Goal: Task Accomplishment & Management: Complete application form

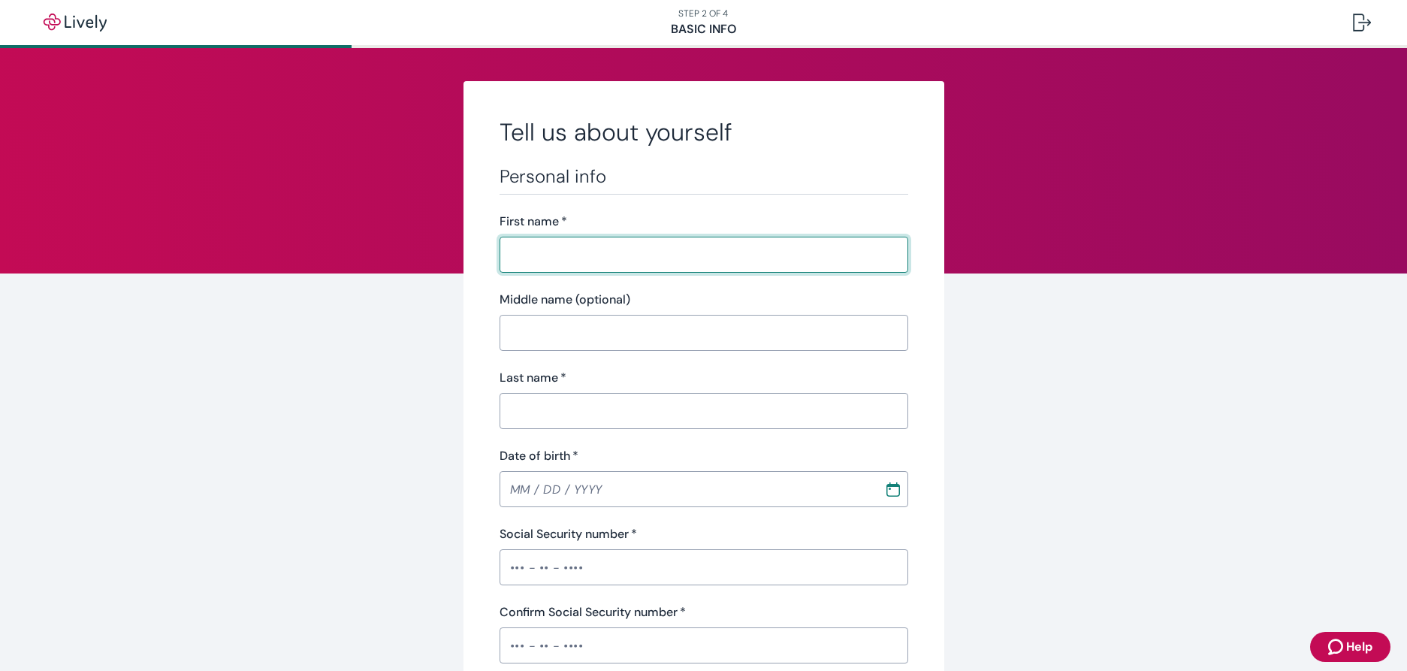
click at [520, 255] on input "First name   *" at bounding box center [703, 255] width 409 height 30
type input "[PERSON_NAME]"
type input "[DATE]"
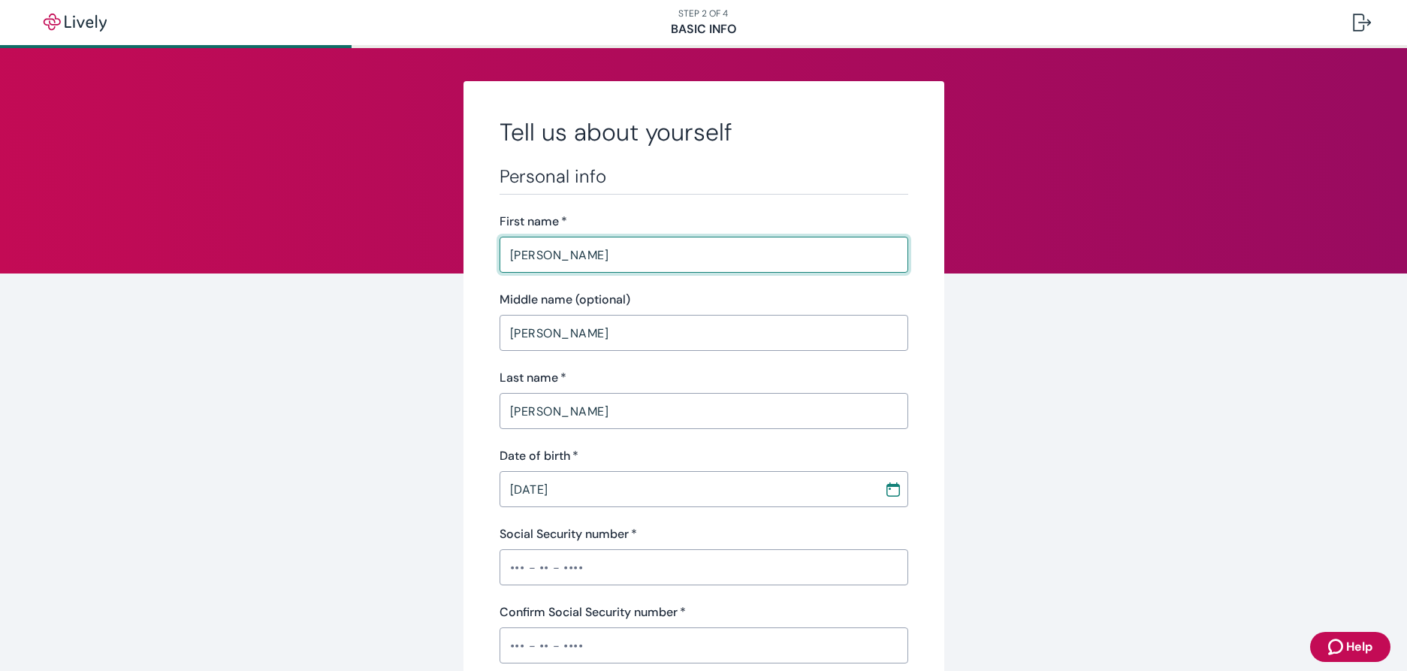
type input "•••-•"
type input "Police"
type input "City of [GEOGRAPHIC_DATA]"
type input "[PHONE_NUMBER]"
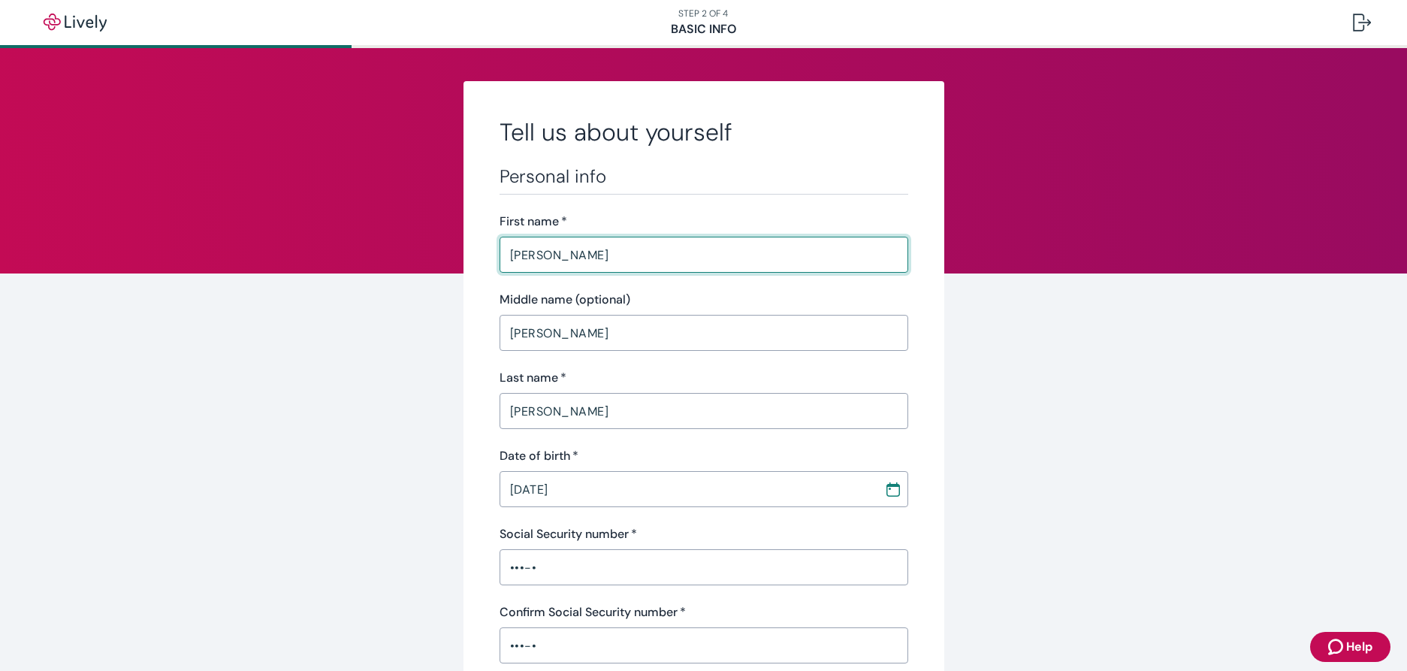
type input "8872"
type input "[PERSON_NAME][GEOGRAPHIC_DATA]."
type input "Boise"
type input "ID"
type input "83714"
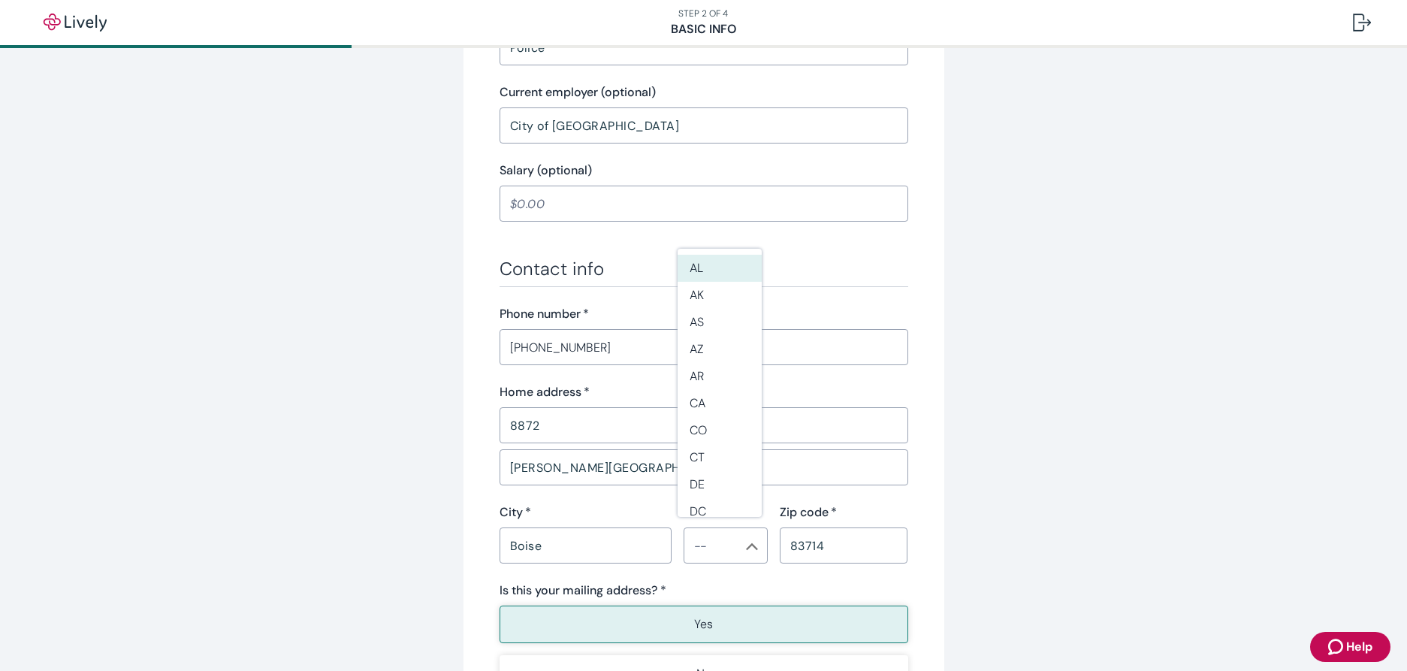
scroll to position [751, 0]
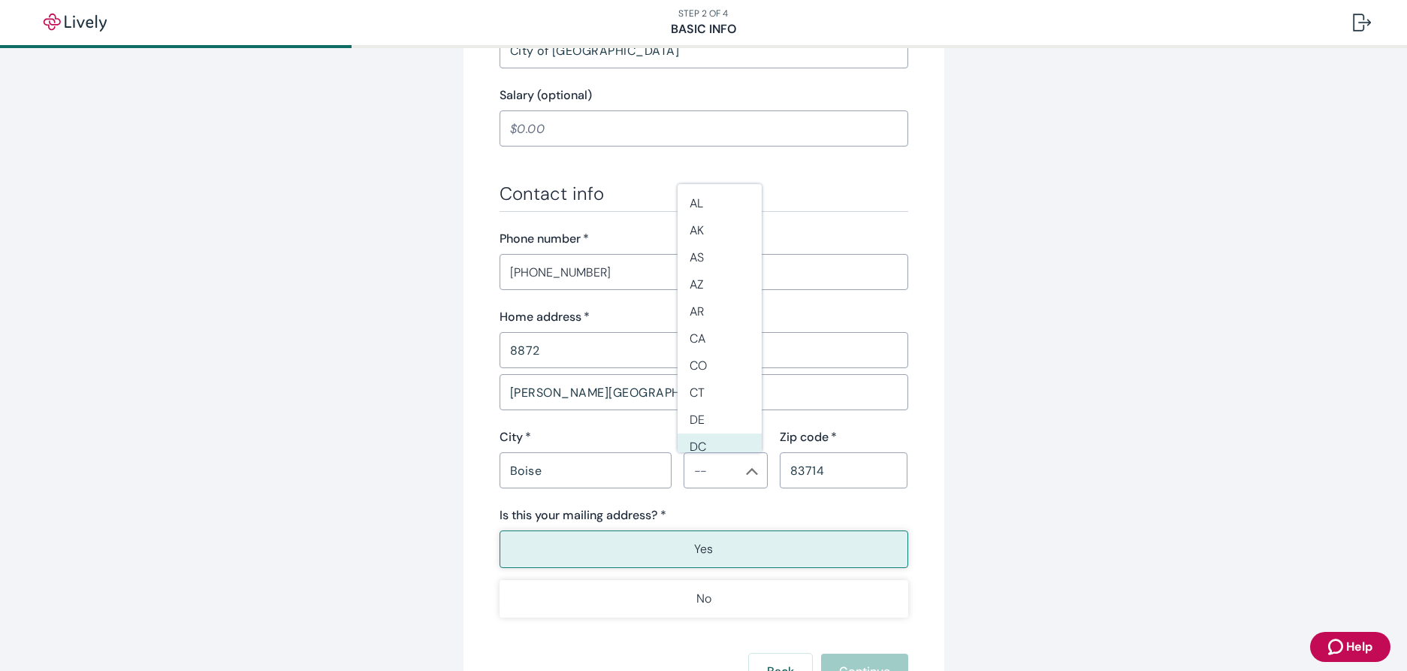
click at [700, 470] on input "State *" at bounding box center [713, 470] width 50 height 21
click at [697, 239] on li "ID" at bounding box center [719, 243] width 84 height 27
type input "ID"
click at [688, 546] on button "Yes" at bounding box center [703, 549] width 409 height 38
click at [697, 544] on p "Yes" at bounding box center [703, 549] width 19 height 18
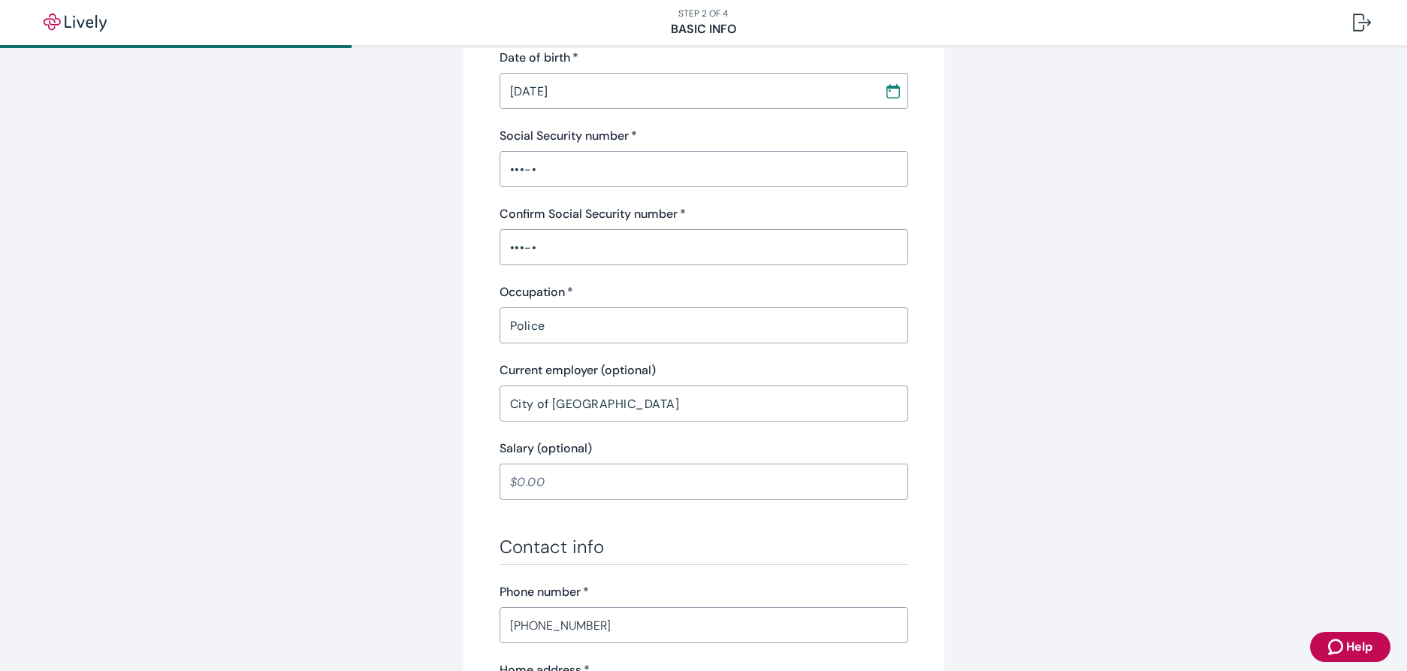
scroll to position [300, 0]
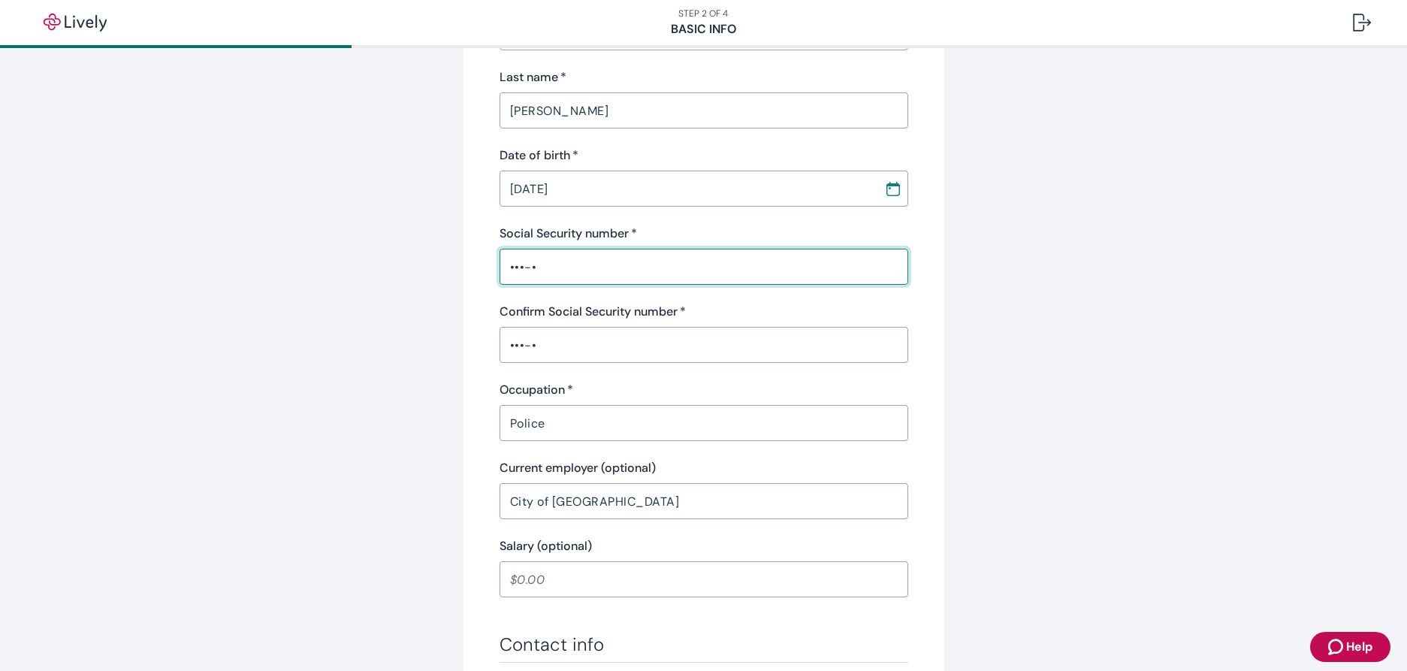
click at [519, 266] on input "•••-•" at bounding box center [703, 267] width 409 height 30
click at [540, 267] on input "•••-••-455" at bounding box center [703, 267] width 409 height 30
click at [571, 267] on input "•••-••-9455" at bounding box center [703, 267] width 409 height 30
type input "•••-••-9455"
click at [532, 347] on div "•••-• ​" at bounding box center [703, 345] width 409 height 36
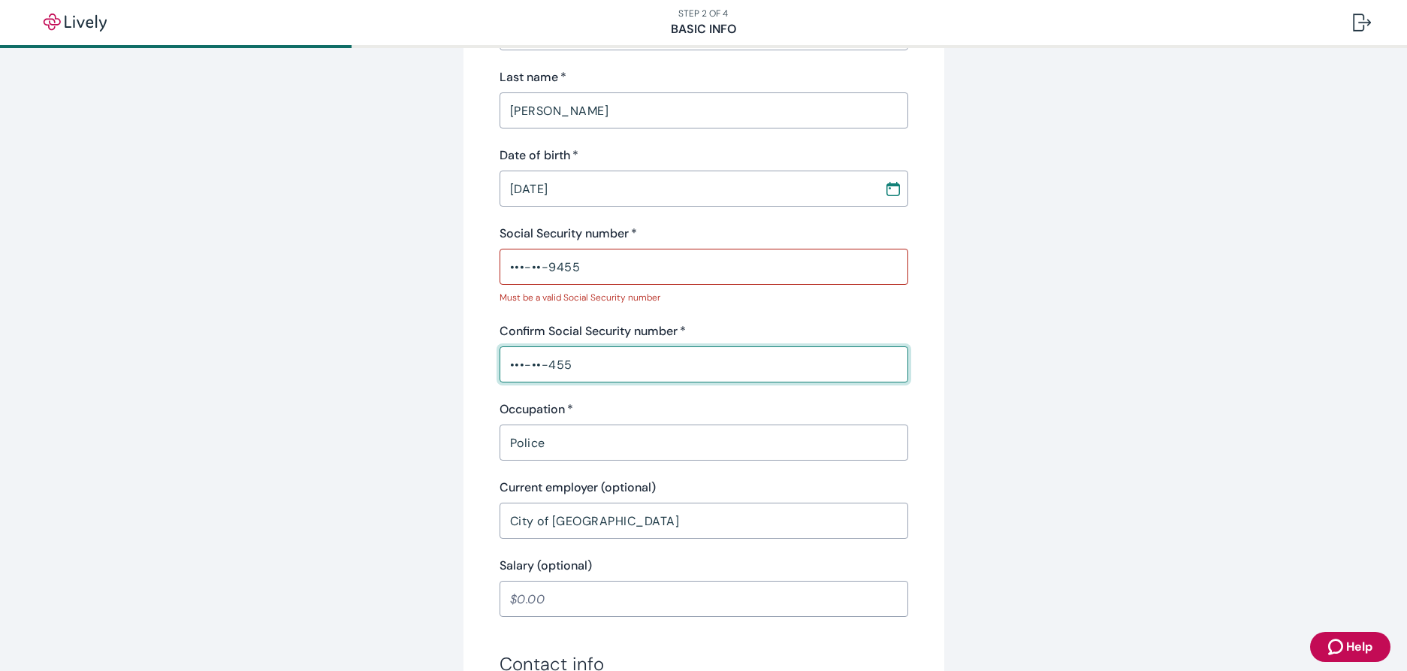
click at [542, 364] on input "•••-••-455" at bounding box center [703, 364] width 409 height 30
click at [585, 364] on input "•••-••-9455" at bounding box center [703, 364] width 409 height 30
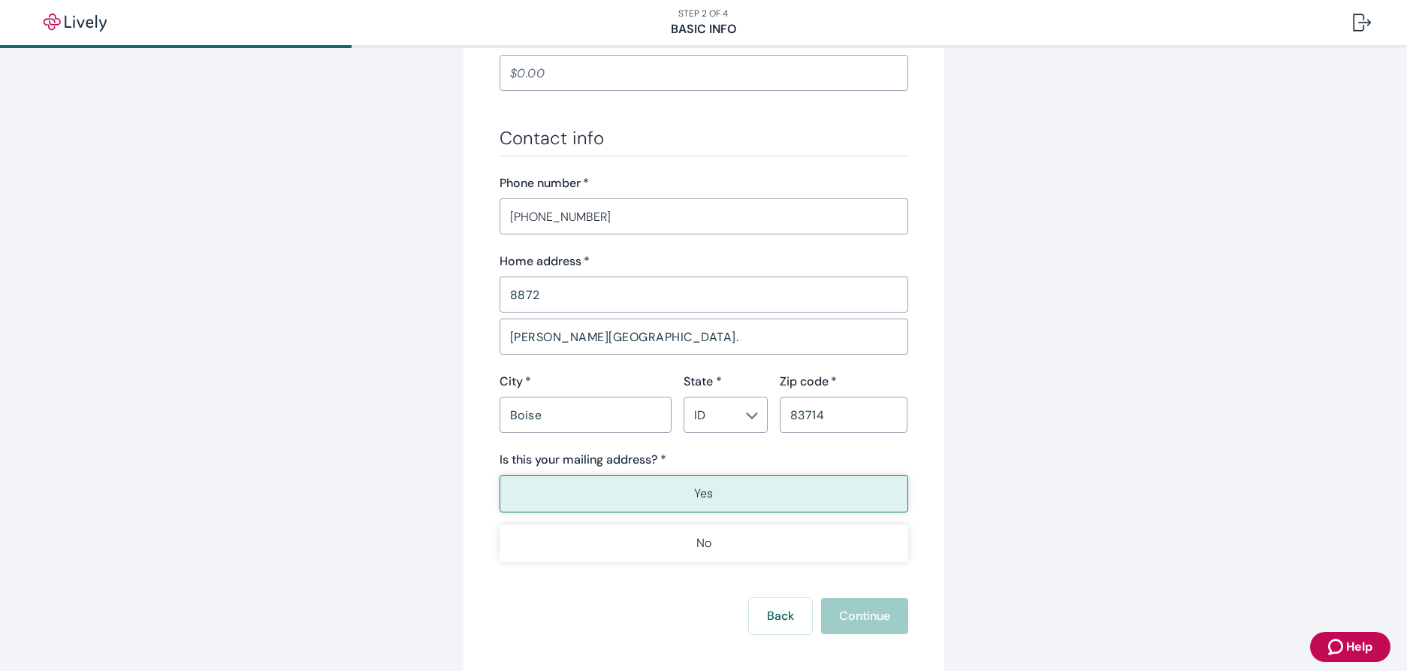
scroll to position [901, 0]
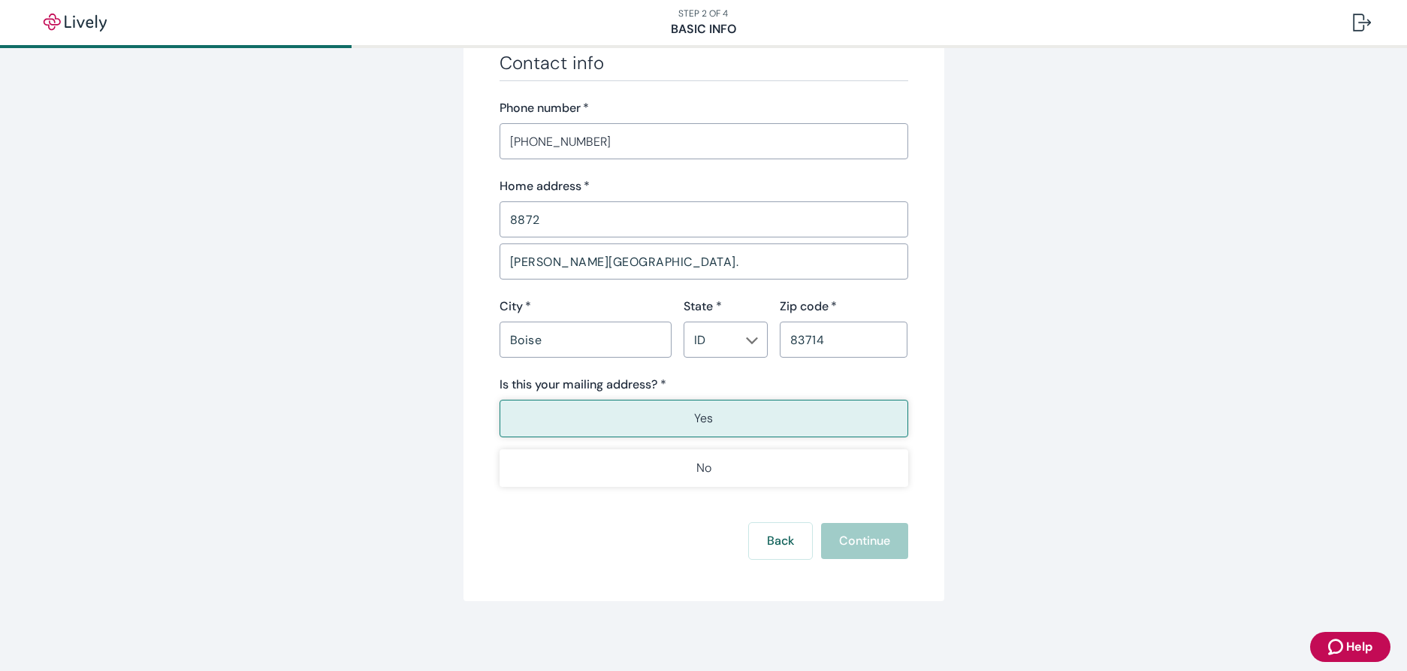
type input "•••-••-9455"
click at [680, 418] on button "Yes" at bounding box center [703, 419] width 409 height 38
click at [688, 416] on button "Yes" at bounding box center [703, 419] width 409 height 38
click at [711, 414] on button "Yes" at bounding box center [703, 419] width 409 height 38
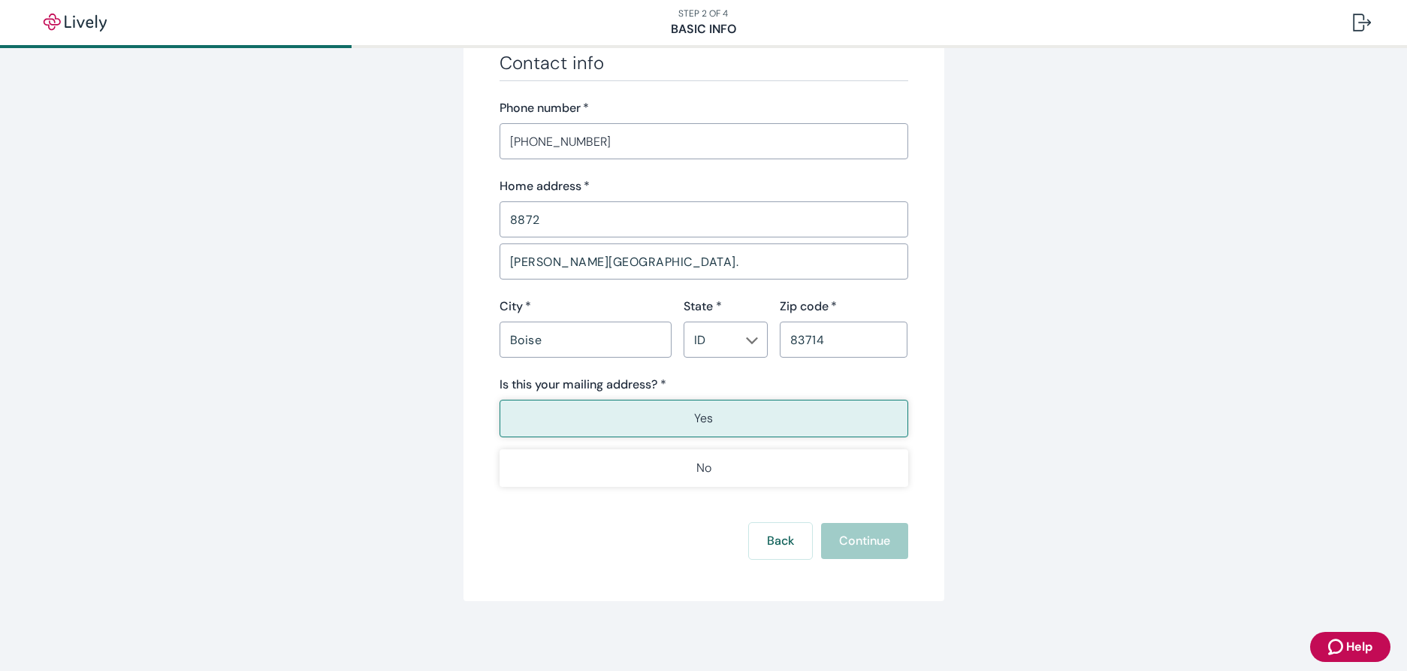
click at [868, 548] on div "Back Continue" at bounding box center [703, 541] width 409 height 36
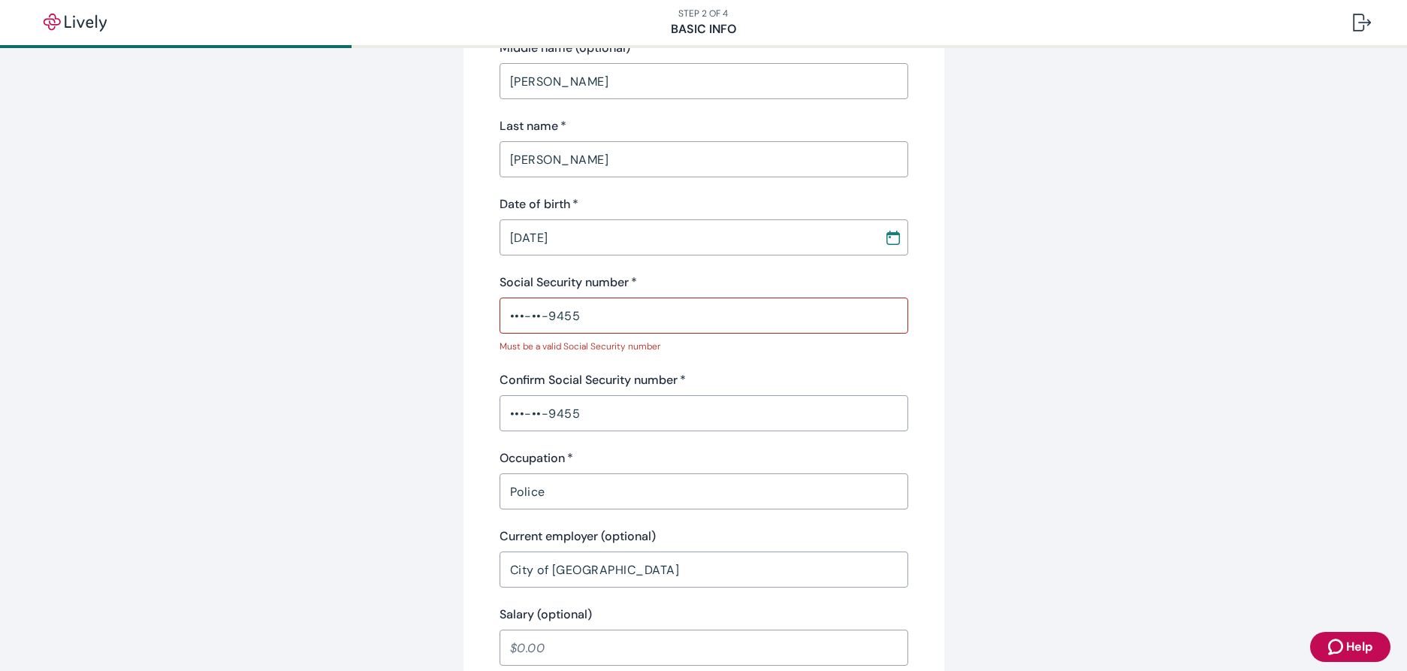
scroll to position [225, 0]
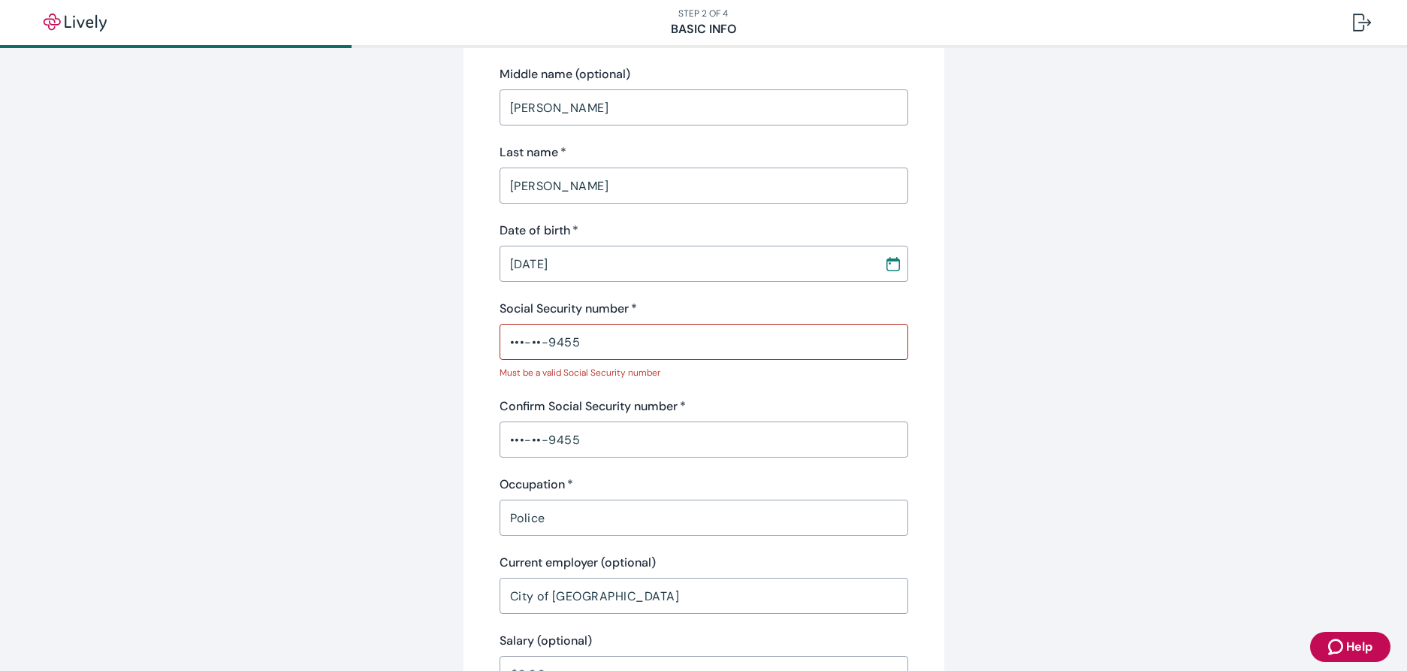
click at [516, 341] on input "•••-••-9455" at bounding box center [703, 342] width 409 height 30
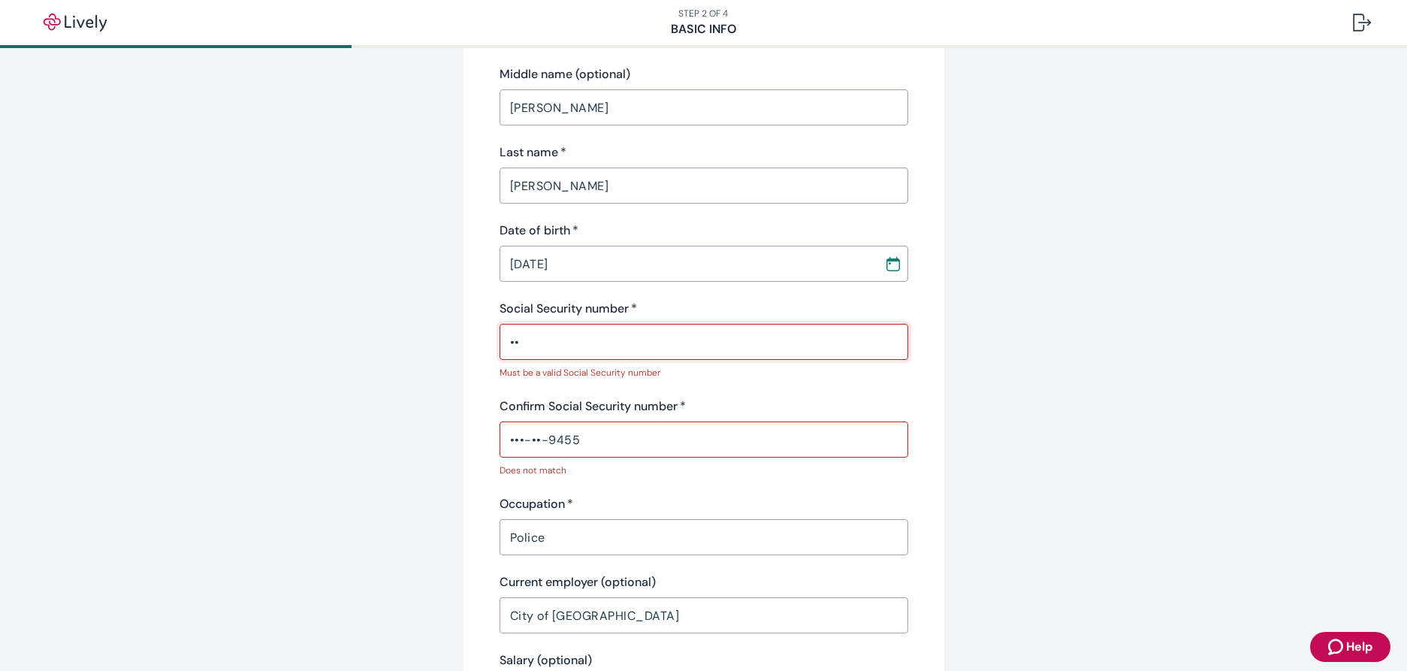
type input "•"
type input "•••-••-9455"
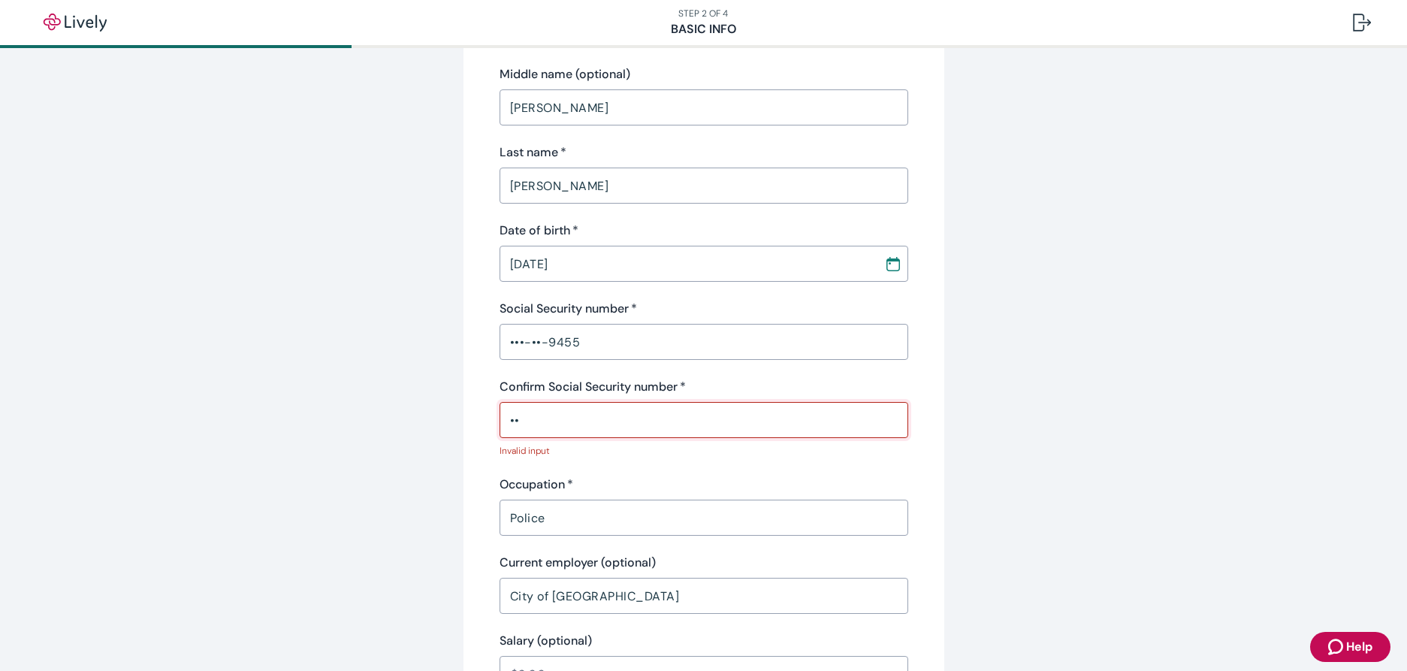
type input "•"
type input "•••-••-9455"
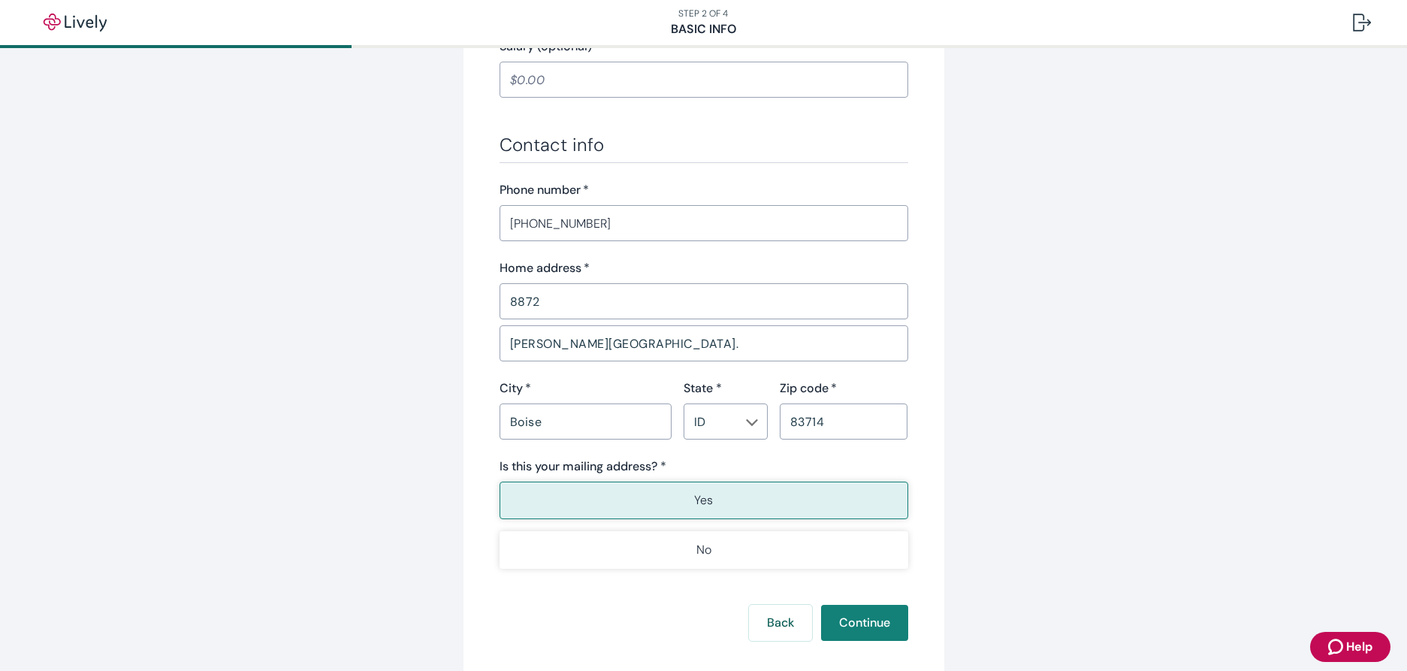
scroll to position [826, 0]
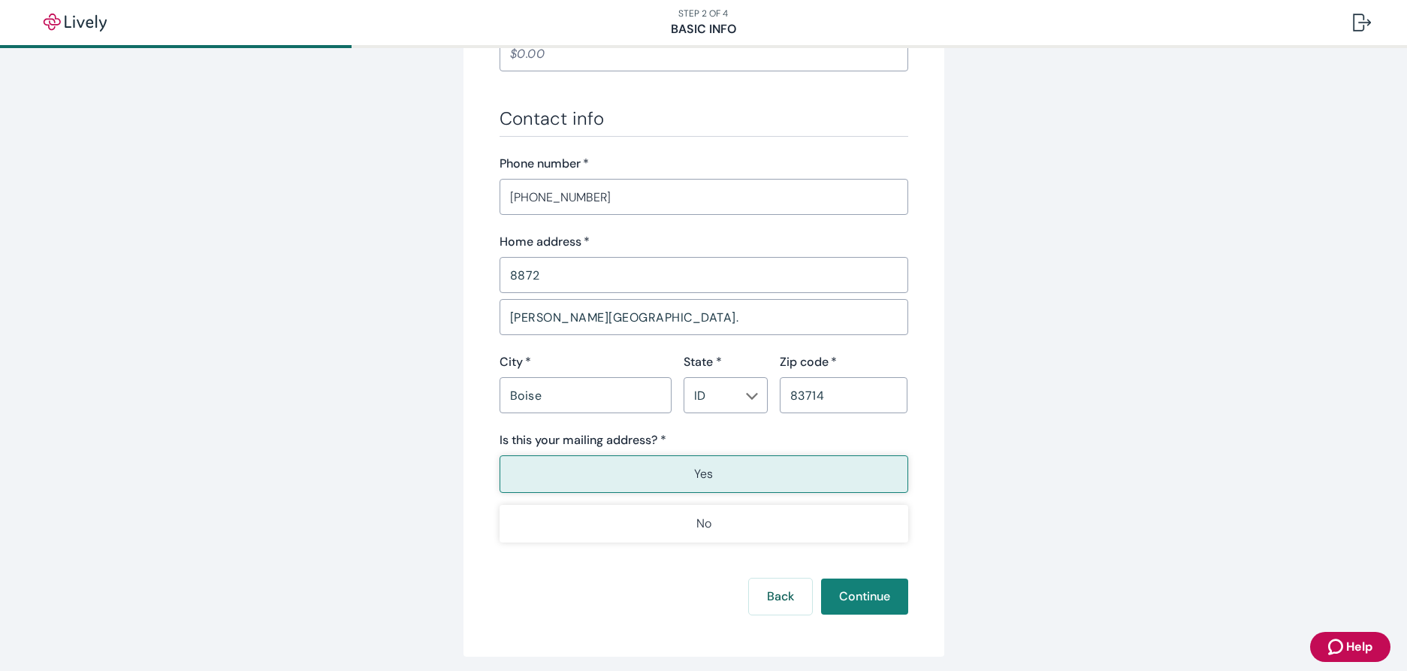
click at [711, 464] on button "Yes" at bounding box center [703, 474] width 409 height 38
click at [852, 597] on button "Continue" at bounding box center [864, 596] width 87 height 36
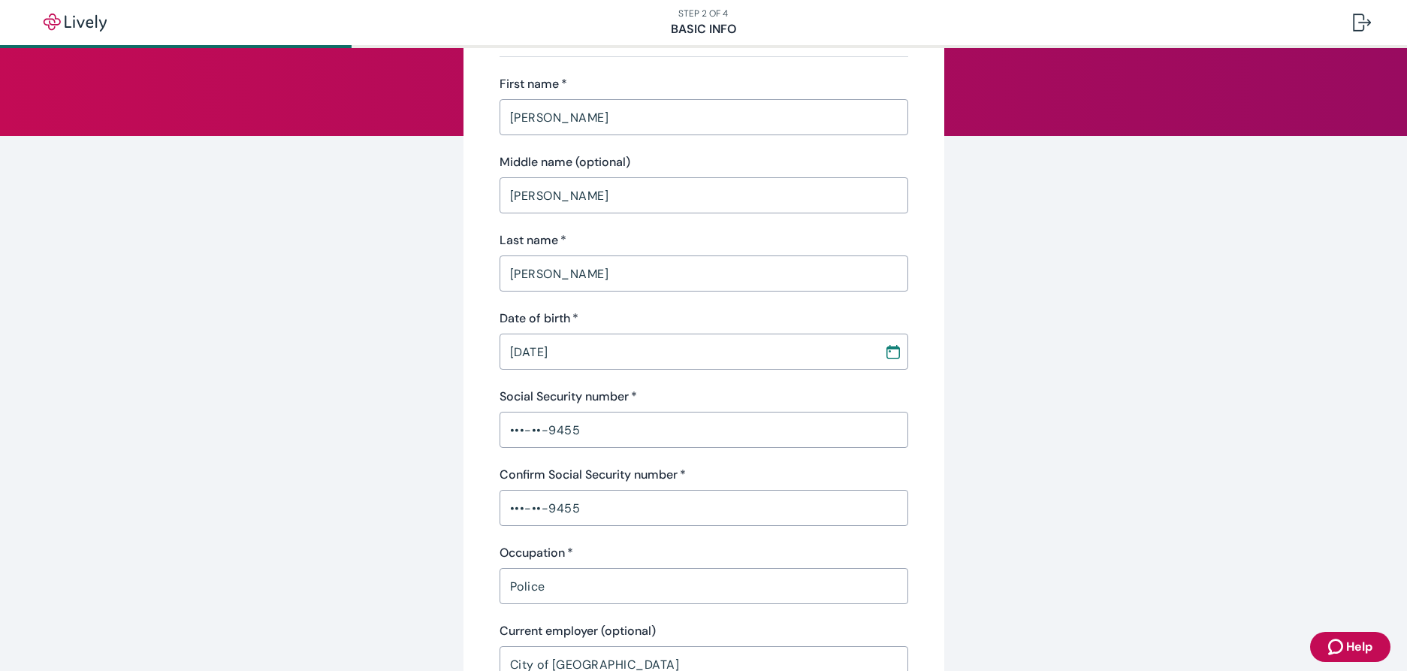
scroll to position [0, 0]
